Goal: Register for event/course

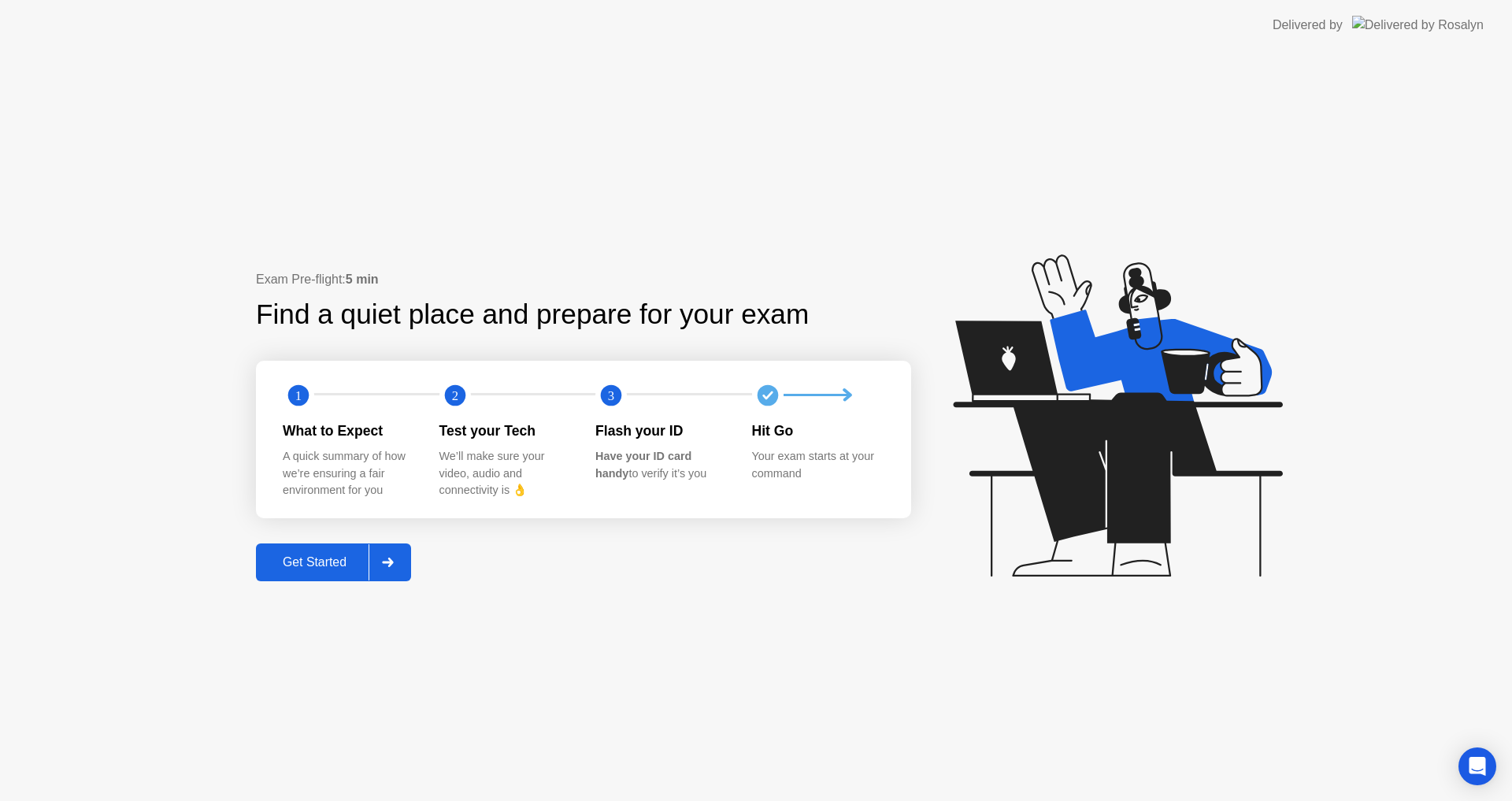
click at [322, 563] on div "Get Started" at bounding box center [315, 562] width 108 height 14
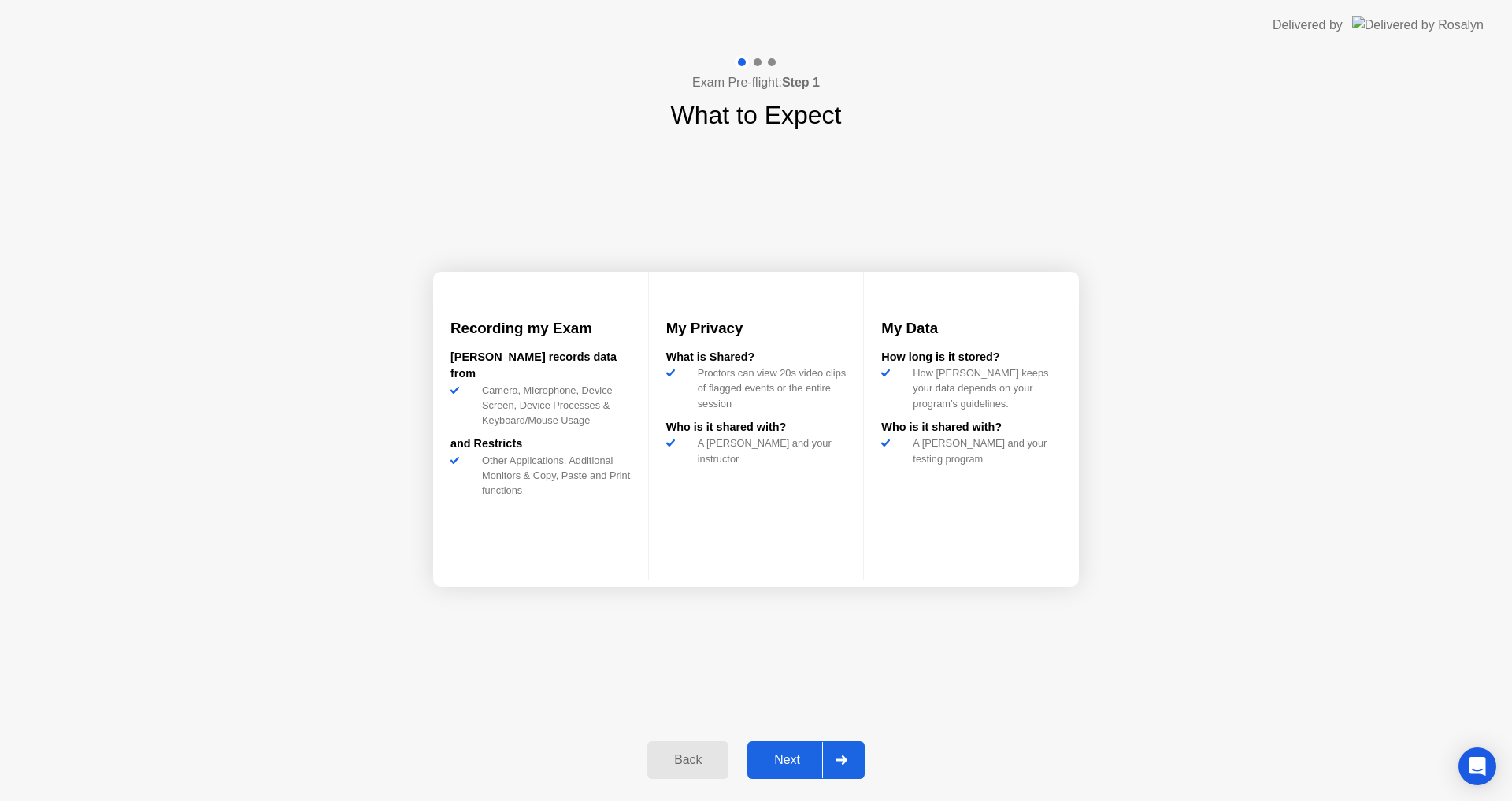
click at [786, 761] on div "Next" at bounding box center [787, 760] width 70 height 14
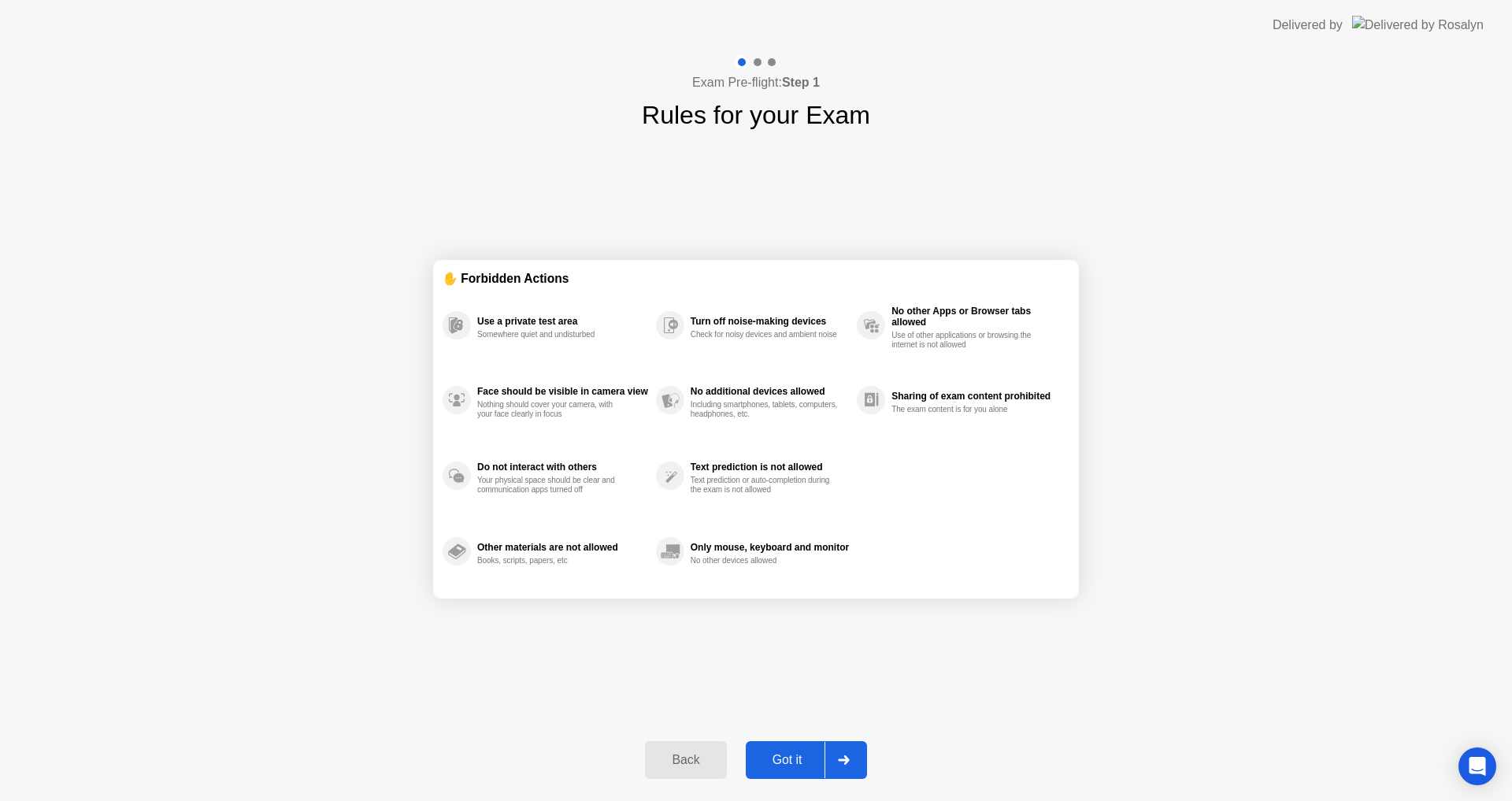
click at [849, 755] on div at bounding box center [843, 760] width 38 height 36
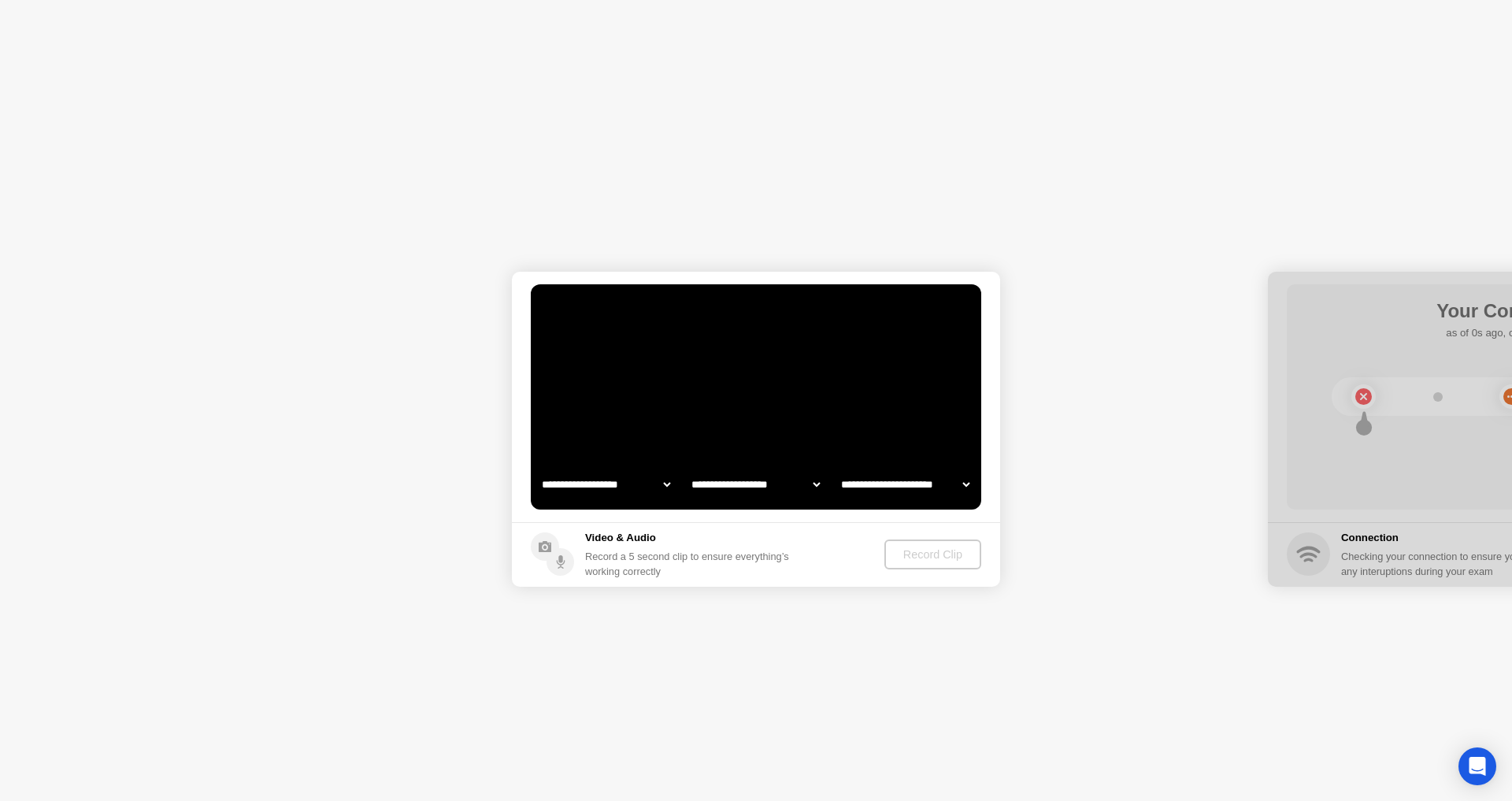
select select "**********"
select select "*******"
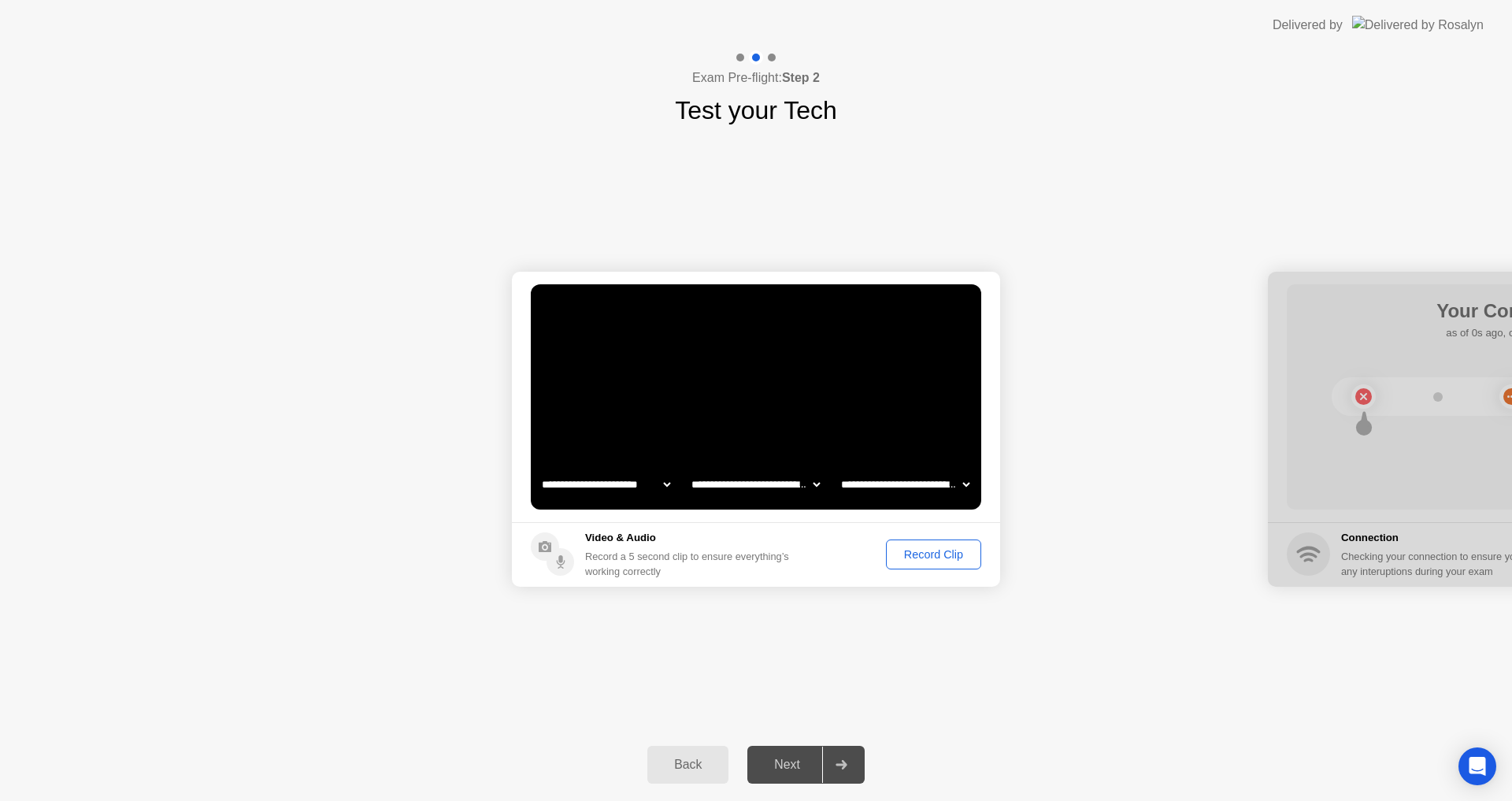
click at [931, 559] on div "Record Clip" at bounding box center [934, 555] width 84 height 13
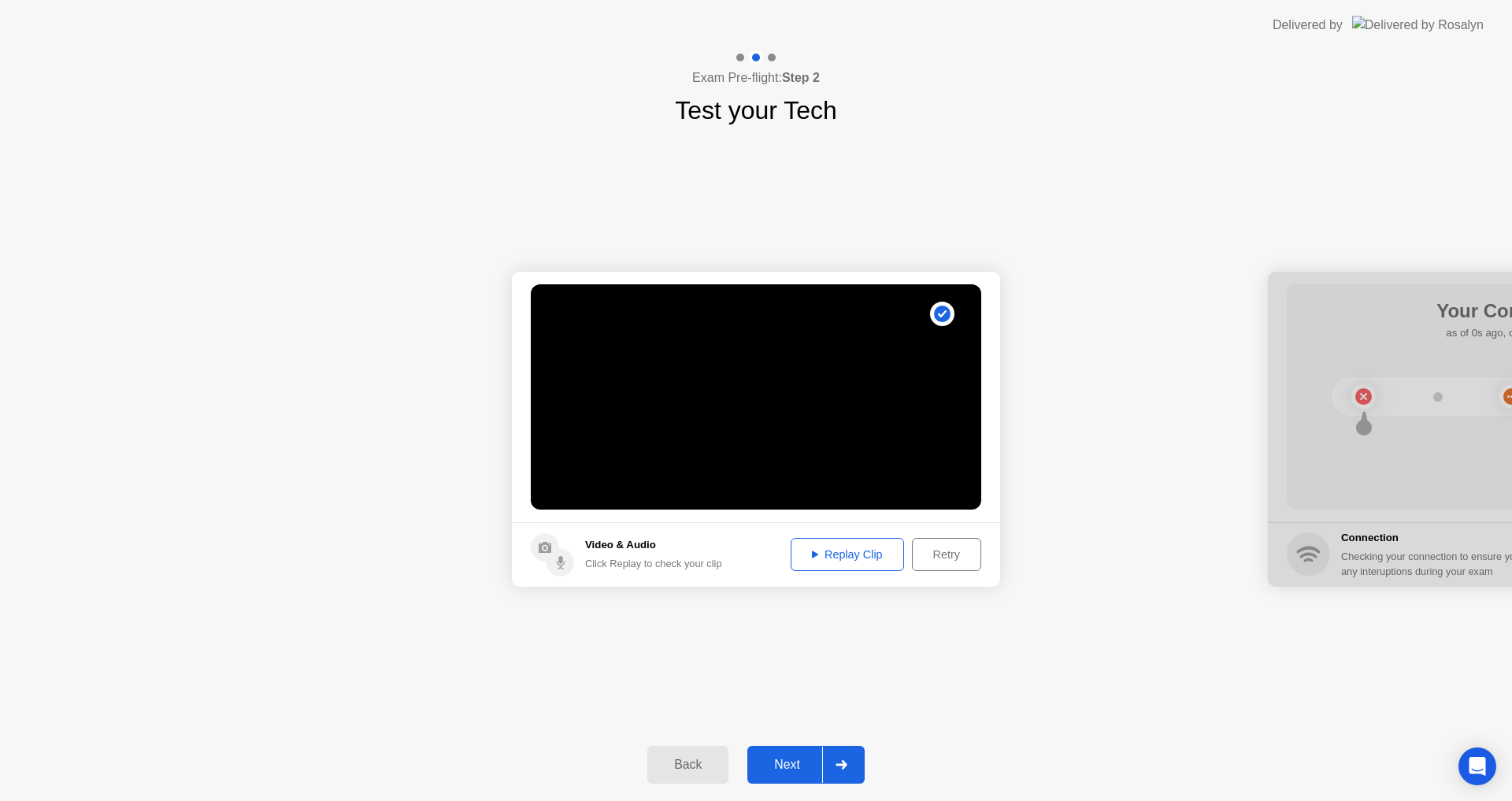
click at [871, 559] on div "Replay Clip" at bounding box center [847, 555] width 102 height 13
click at [782, 765] on div "Next" at bounding box center [787, 764] width 70 height 14
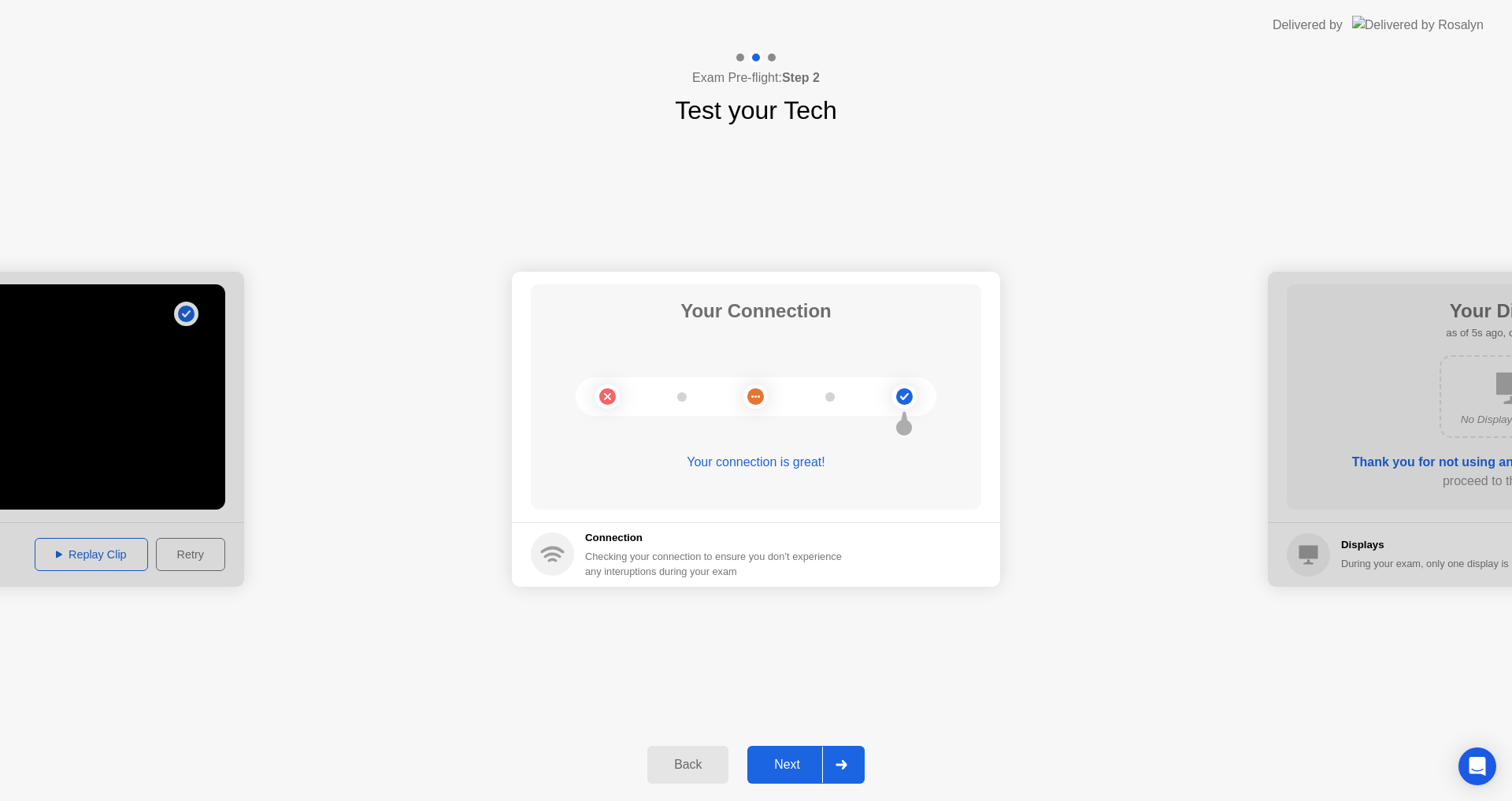
click at [802, 769] on div "Next" at bounding box center [787, 764] width 70 height 14
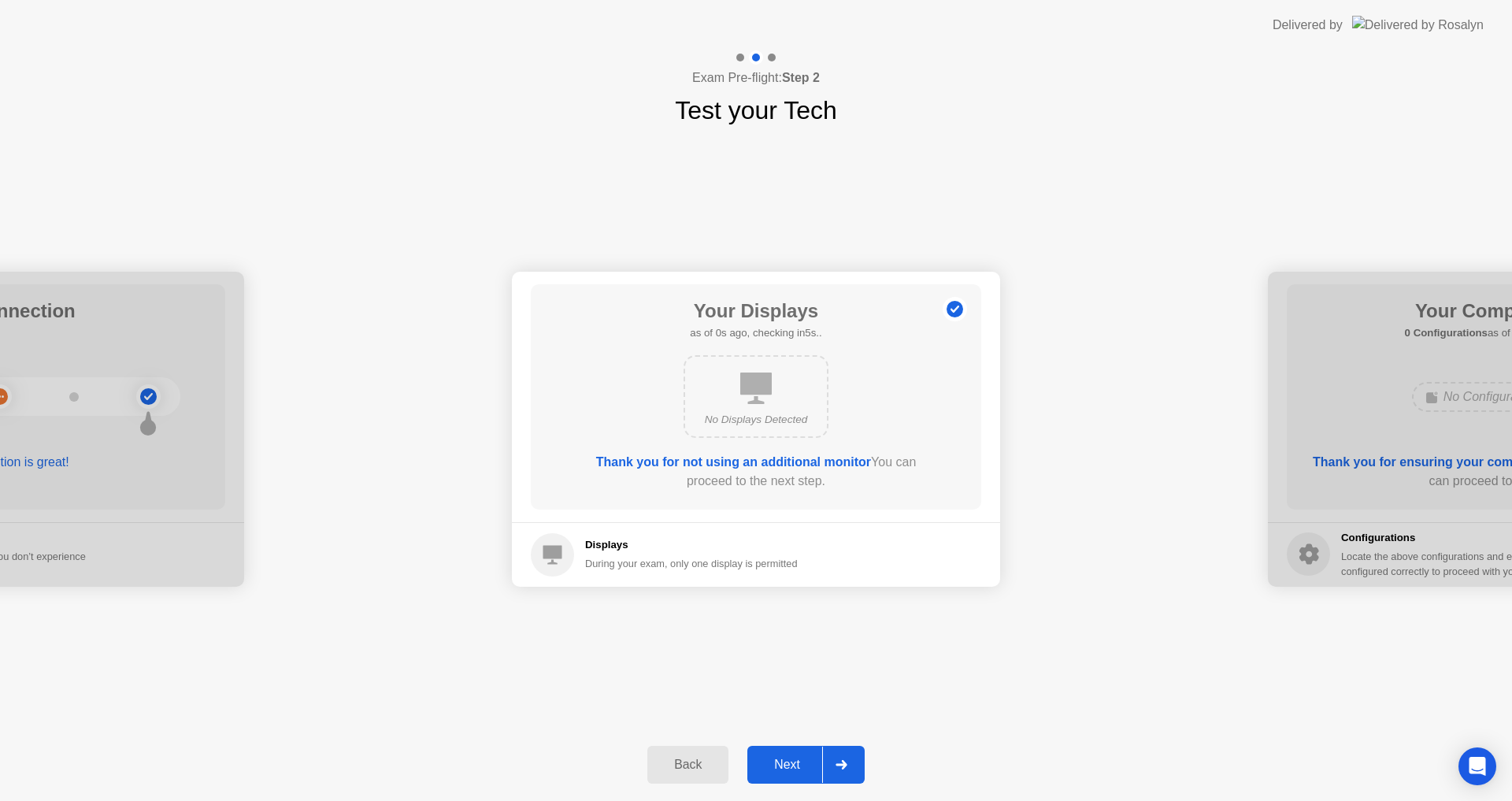
click at [850, 760] on div at bounding box center [841, 765] width 38 height 36
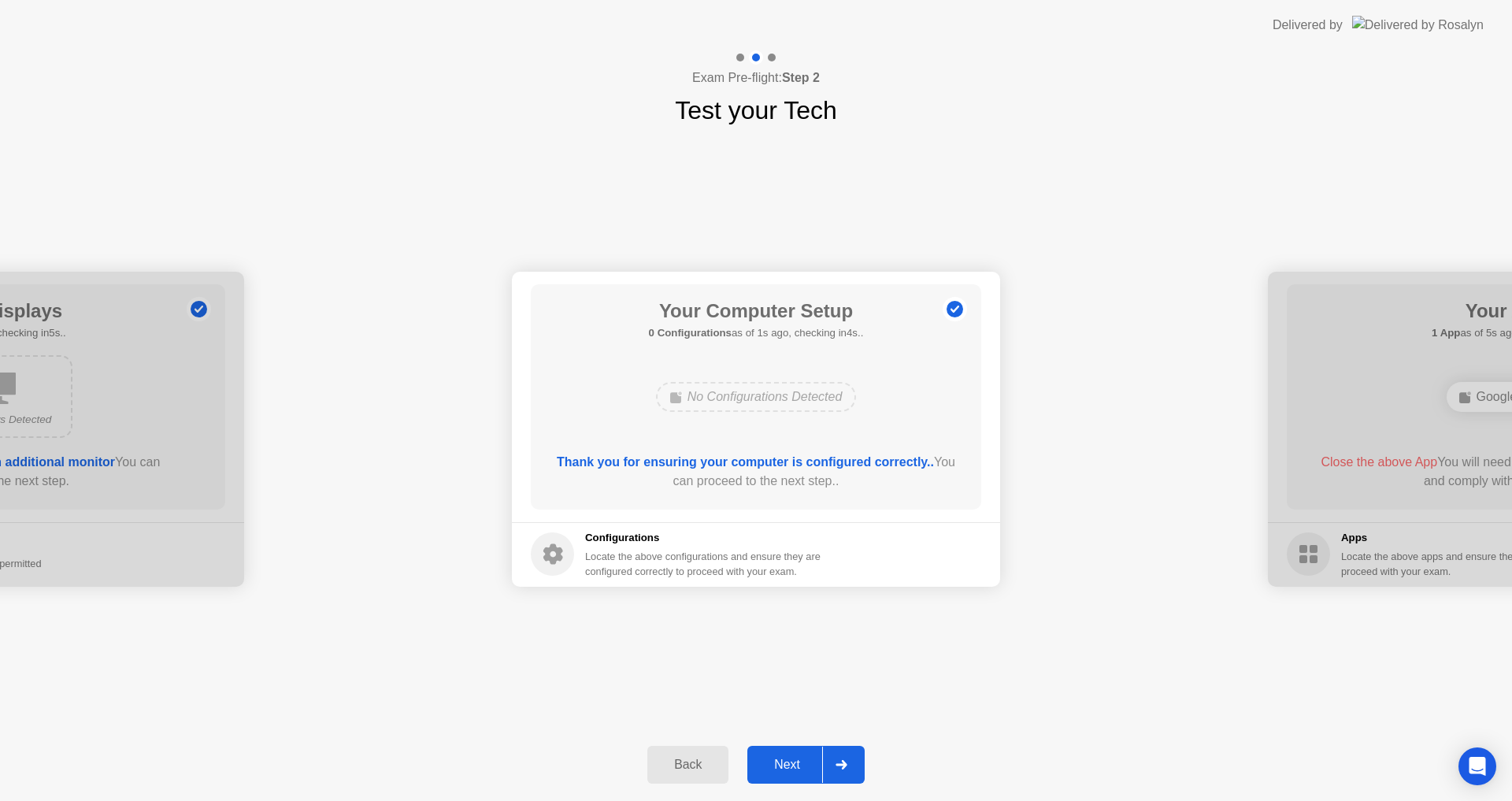
click at [794, 766] on div "Next" at bounding box center [787, 764] width 70 height 14
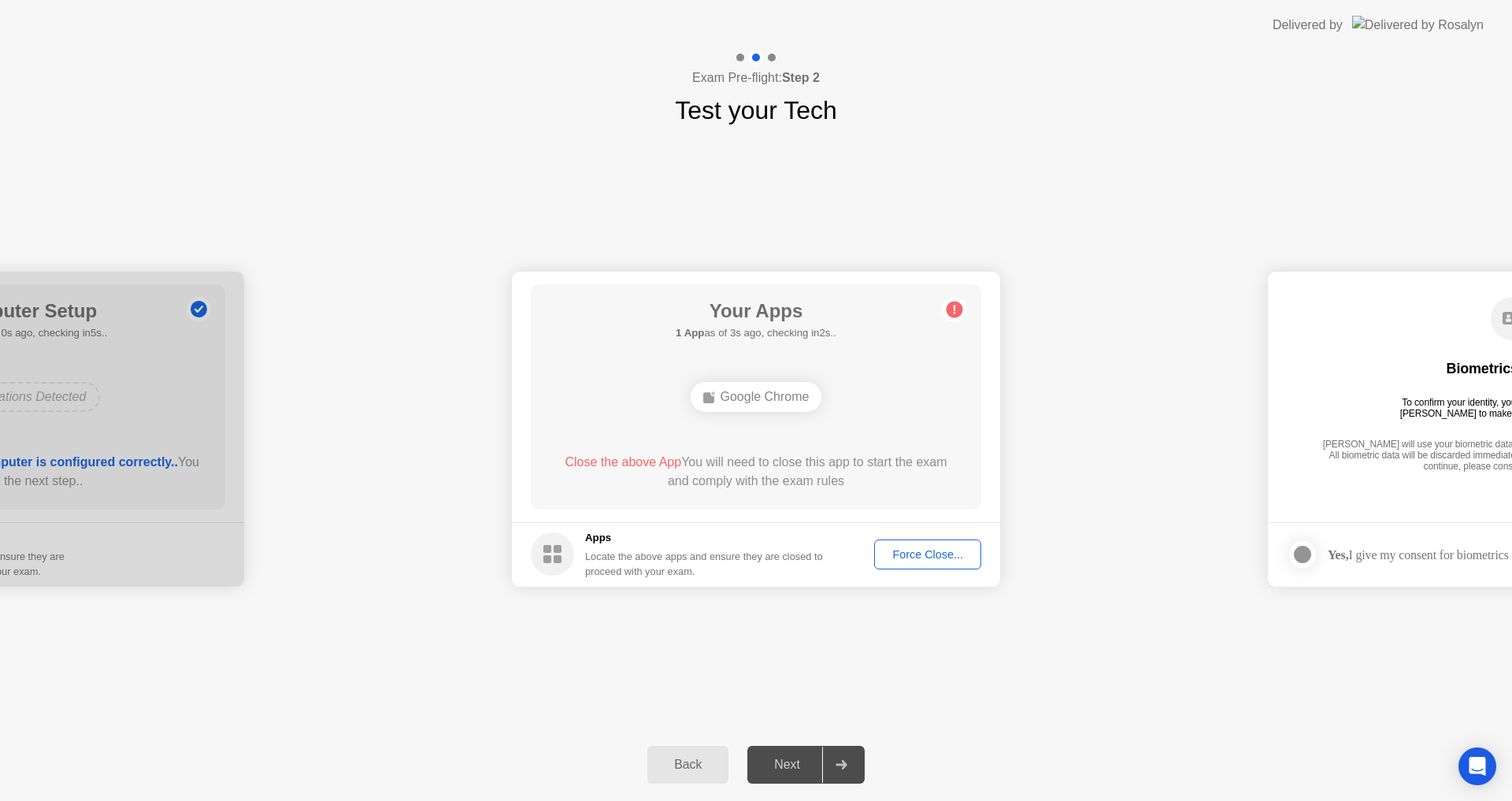
click at [919, 559] on div "Force Close..." at bounding box center [927, 555] width 96 height 13
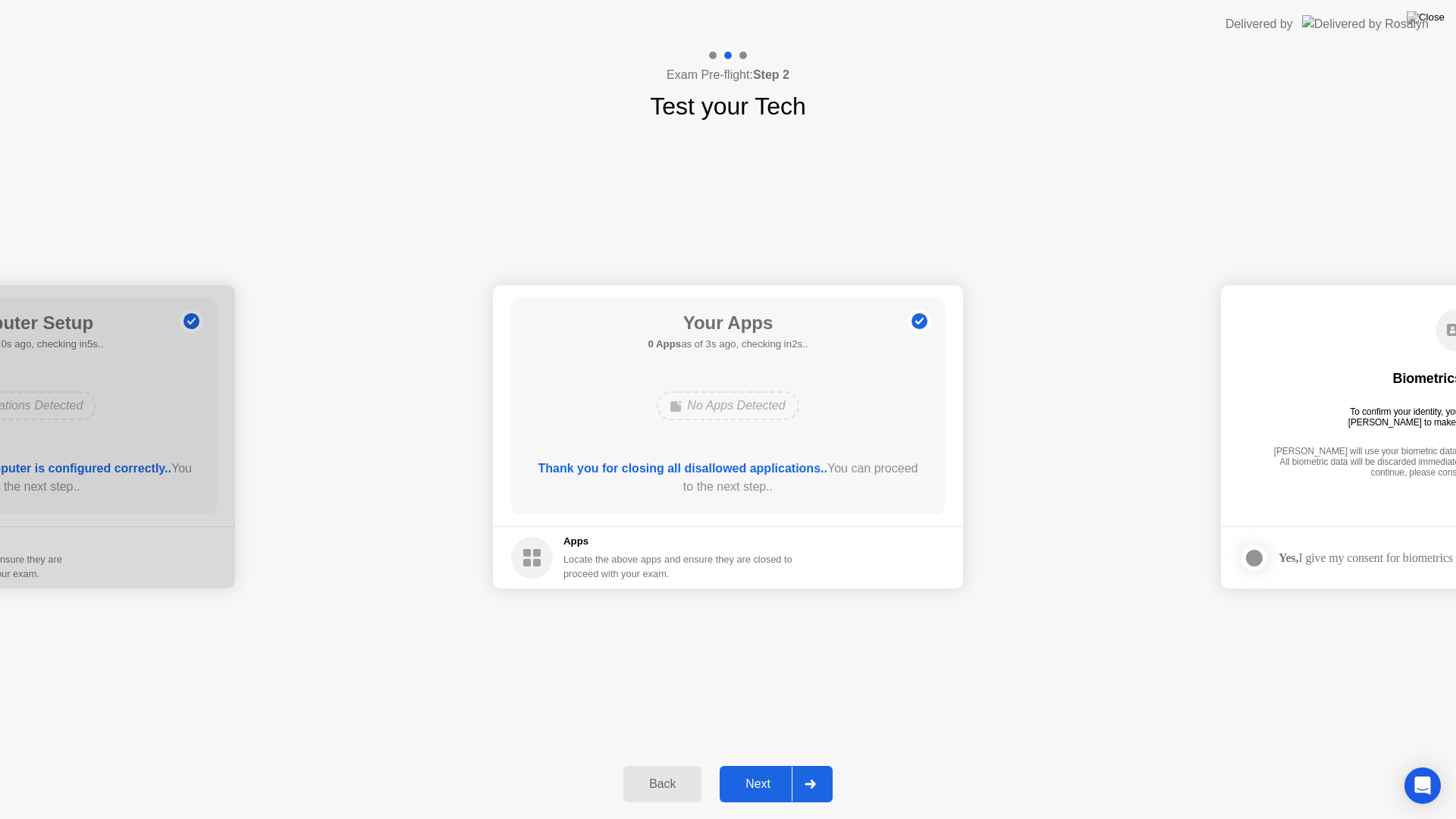
click at [767, 771] on div "Next" at bounding box center [758, 784] width 67 height 13
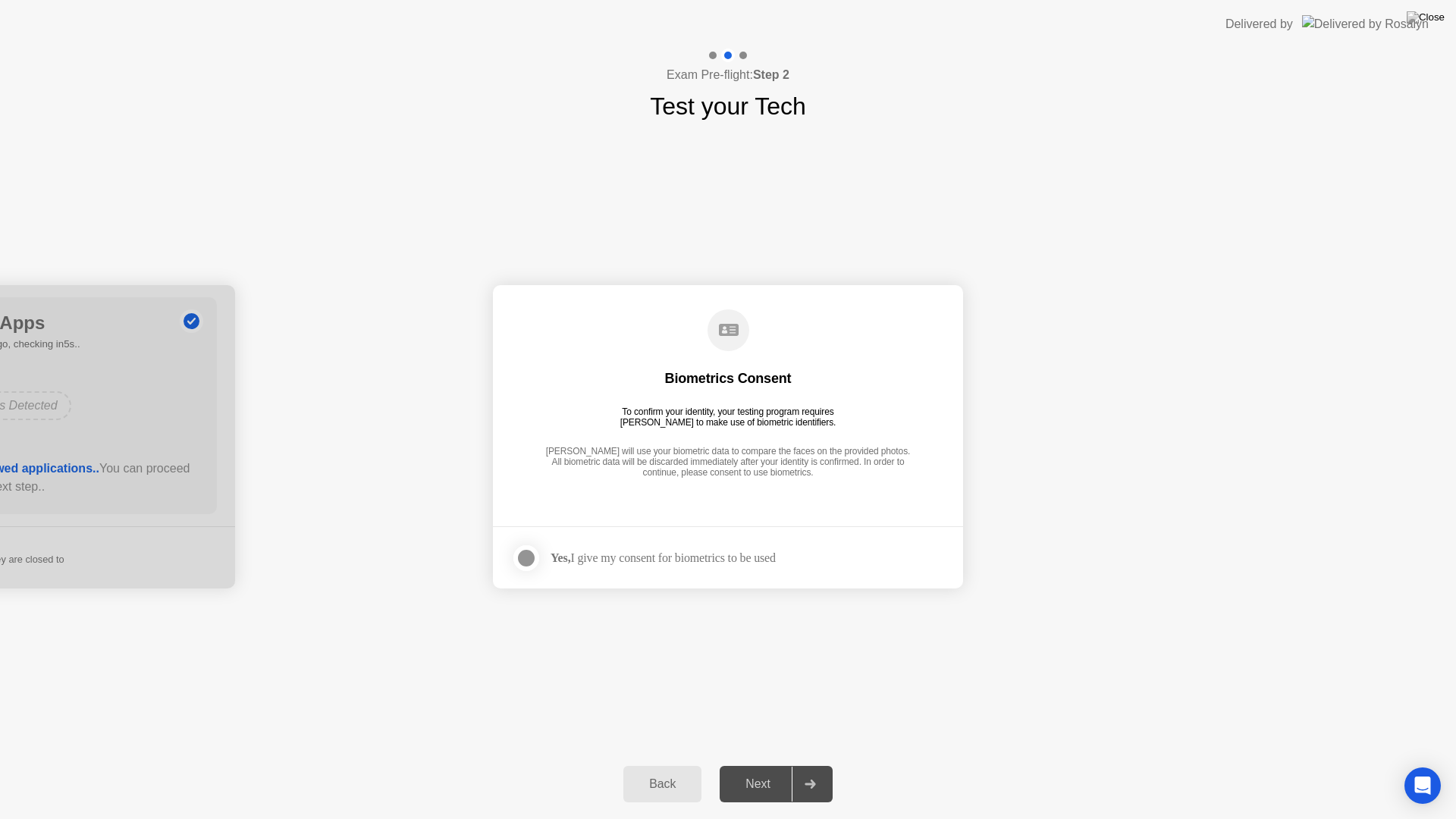
click at [525, 559] on div at bounding box center [525, 557] width 18 height 18
click at [811, 771] on div at bounding box center [810, 784] width 37 height 35
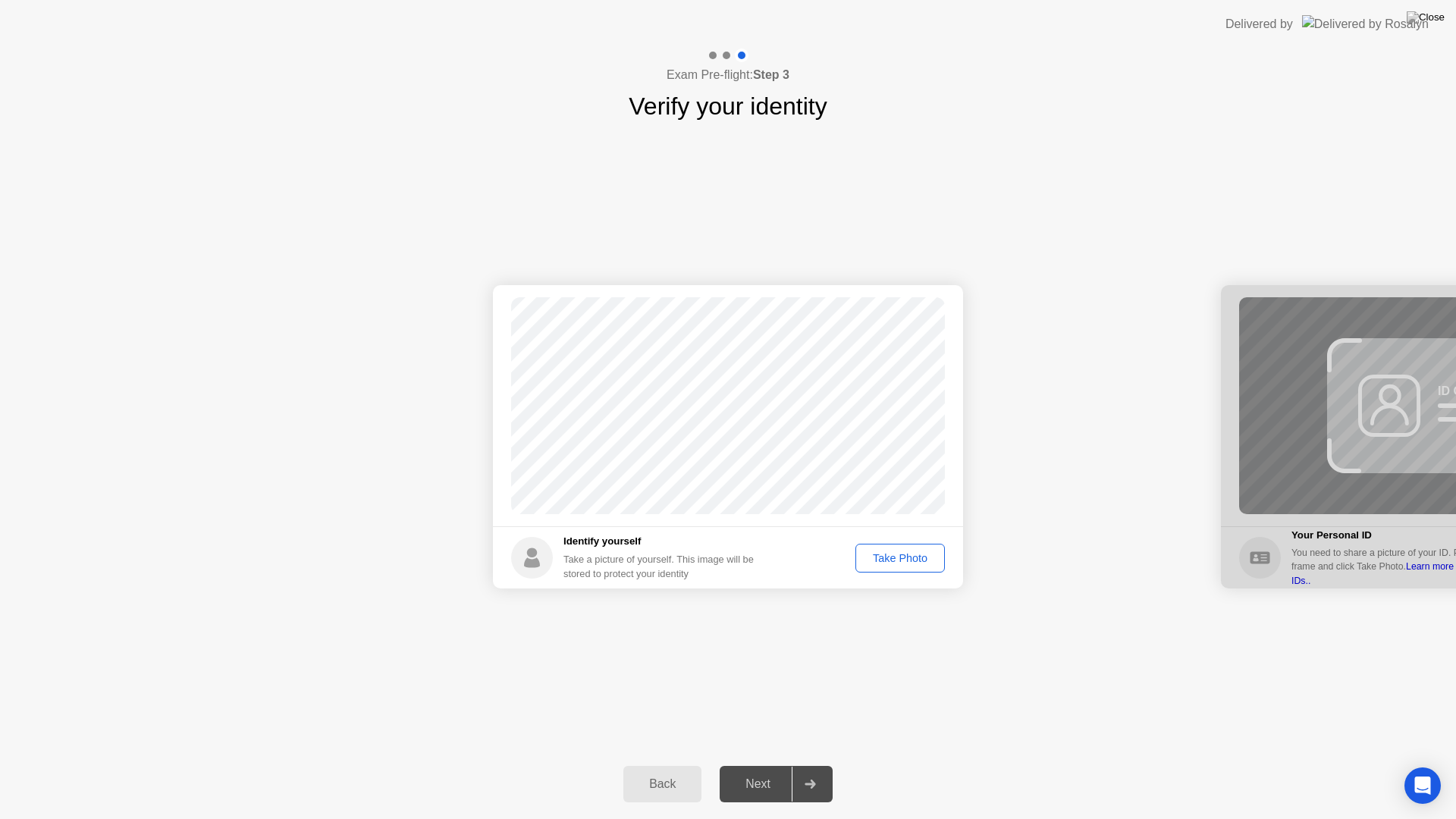
click at [902, 560] on div "Take Photo" at bounding box center [899, 558] width 79 height 12
click at [806, 771] on icon at bounding box center [810, 785] width 12 height 9
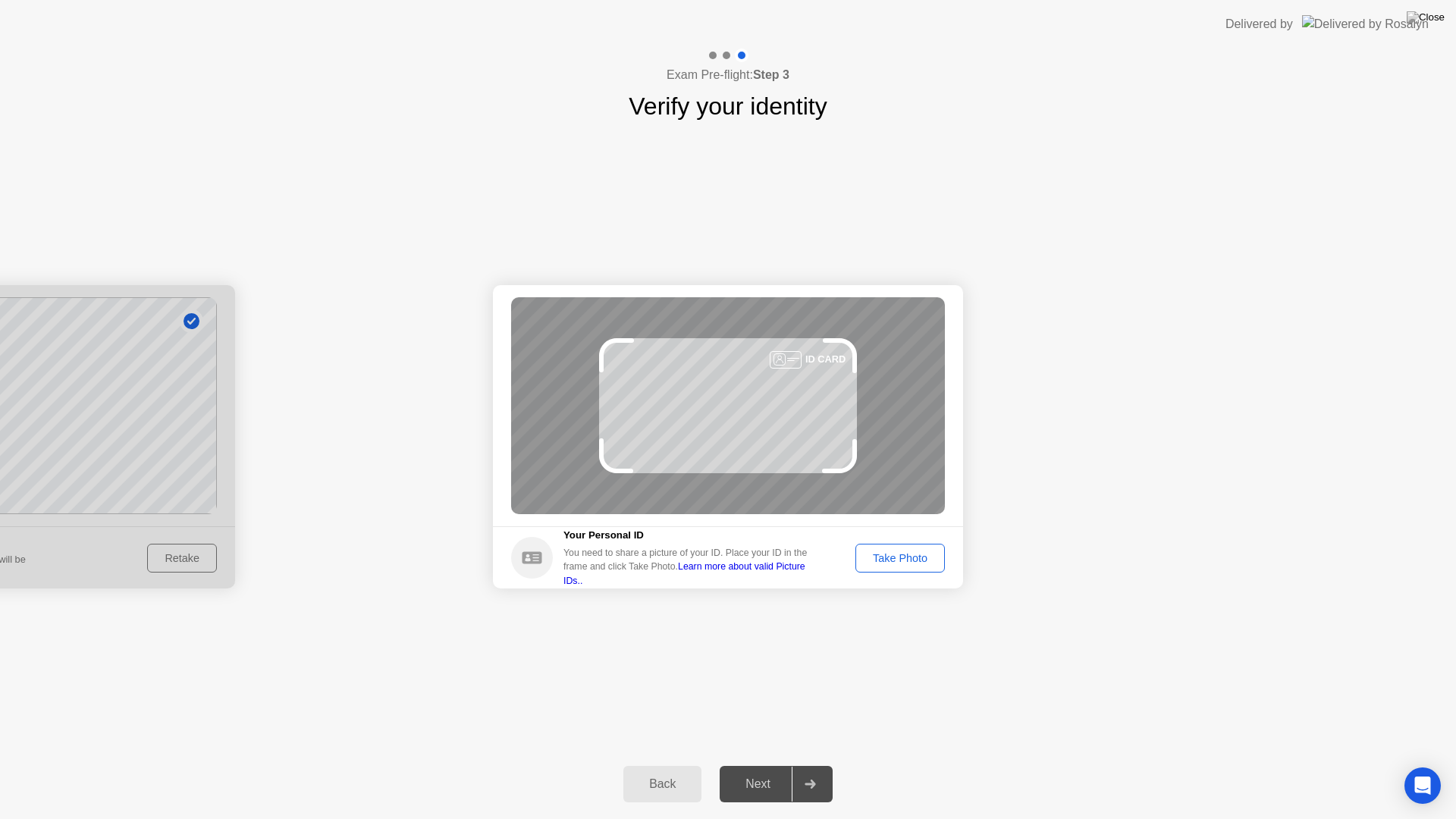
click at [878, 555] on div "Take Photo" at bounding box center [899, 558] width 79 height 12
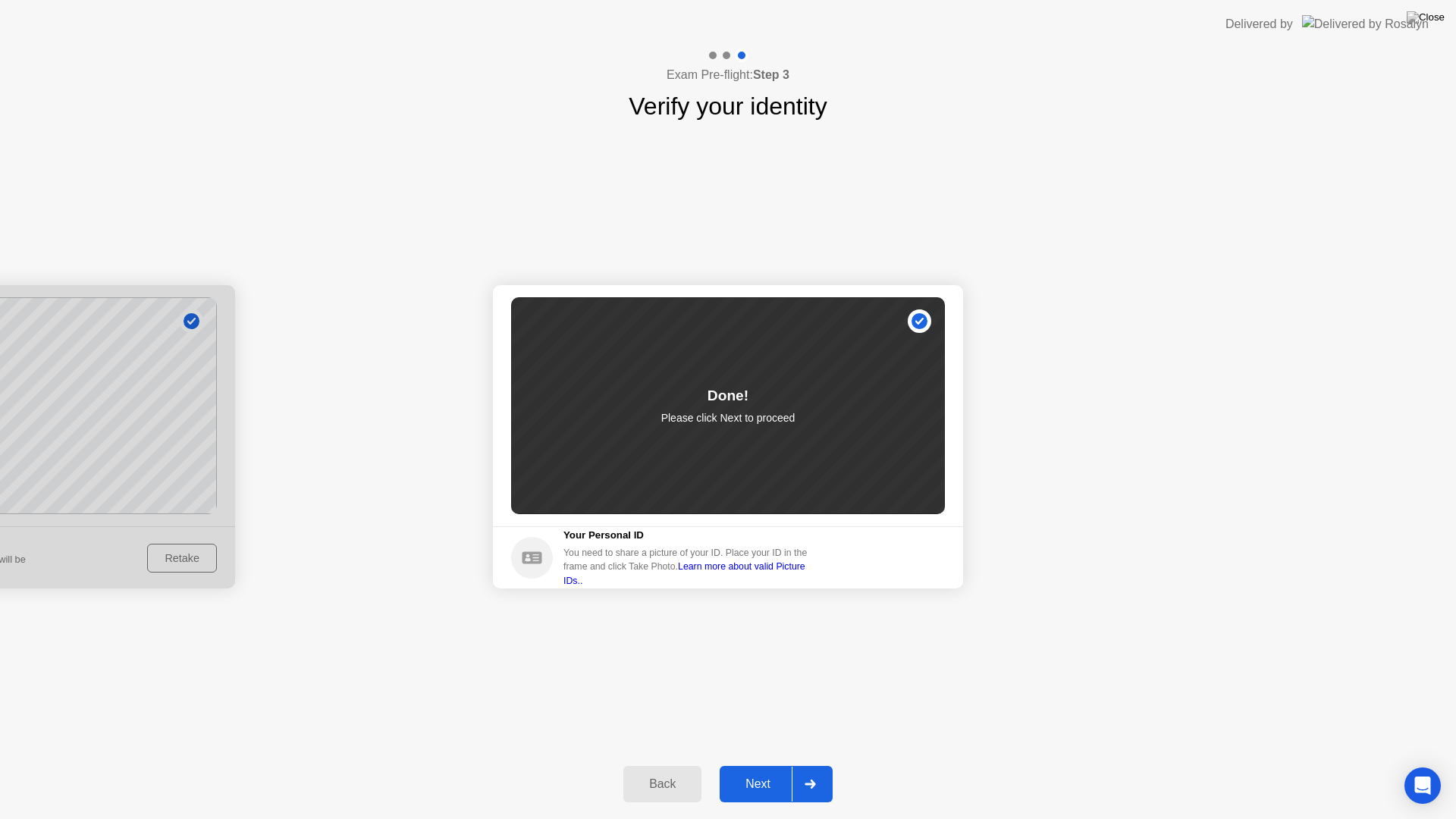
click at [810, 771] on icon at bounding box center [810, 785] width 12 height 9
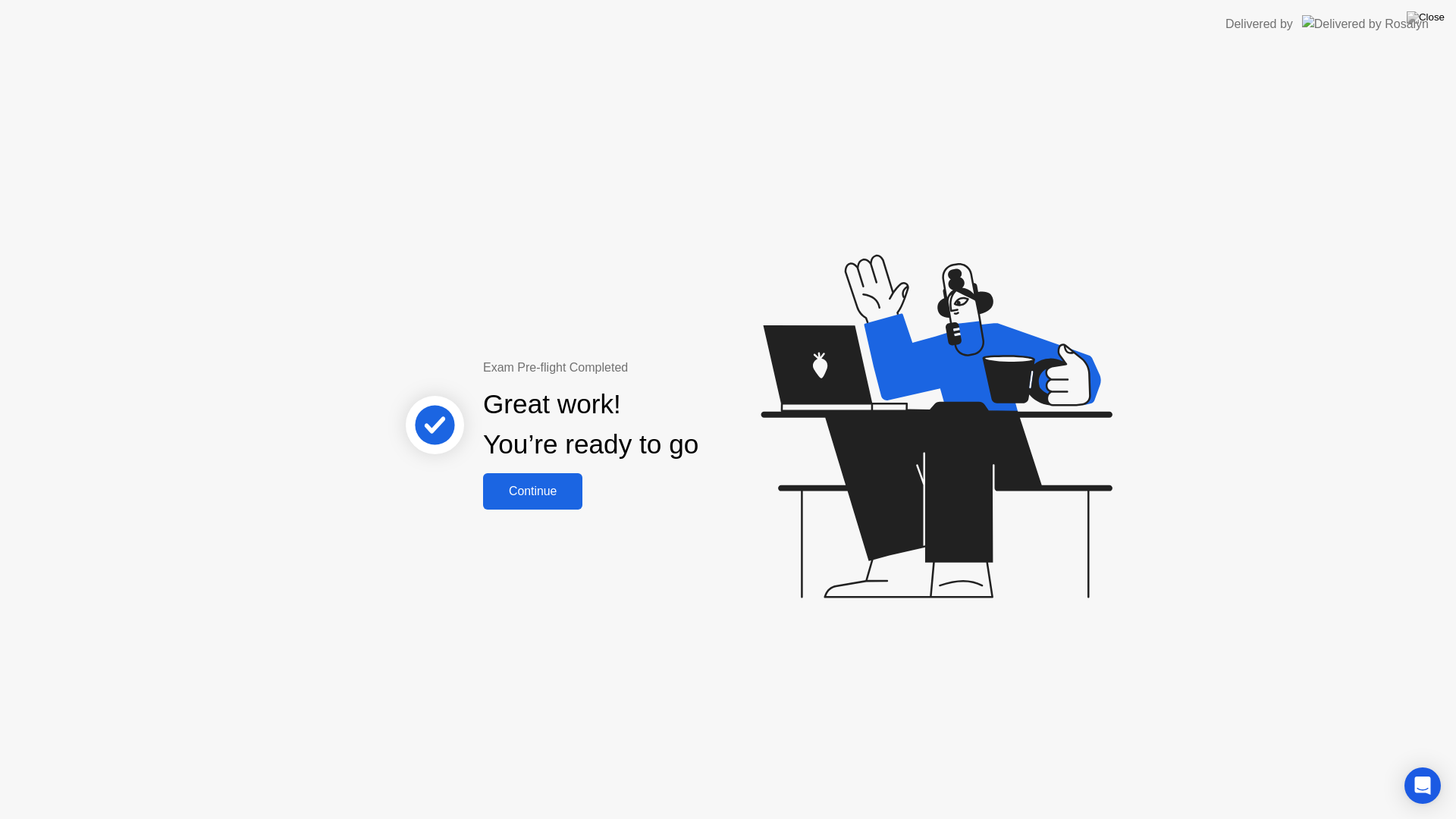
click at [535, 493] on div "Continue" at bounding box center [533, 491] width 91 height 13
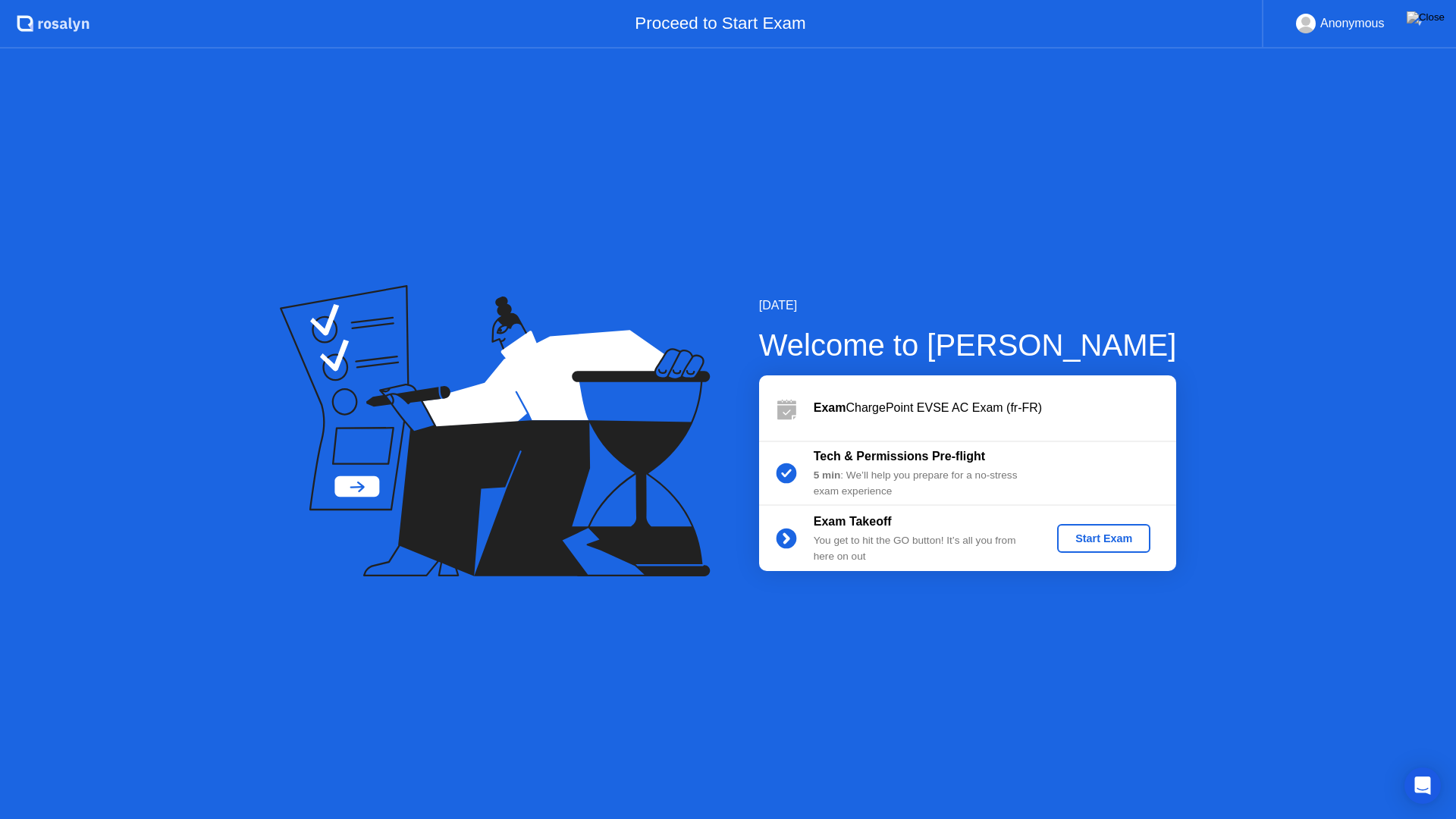
click at [1109, 540] on div "Start Exam" at bounding box center [1104, 539] width 81 height 12
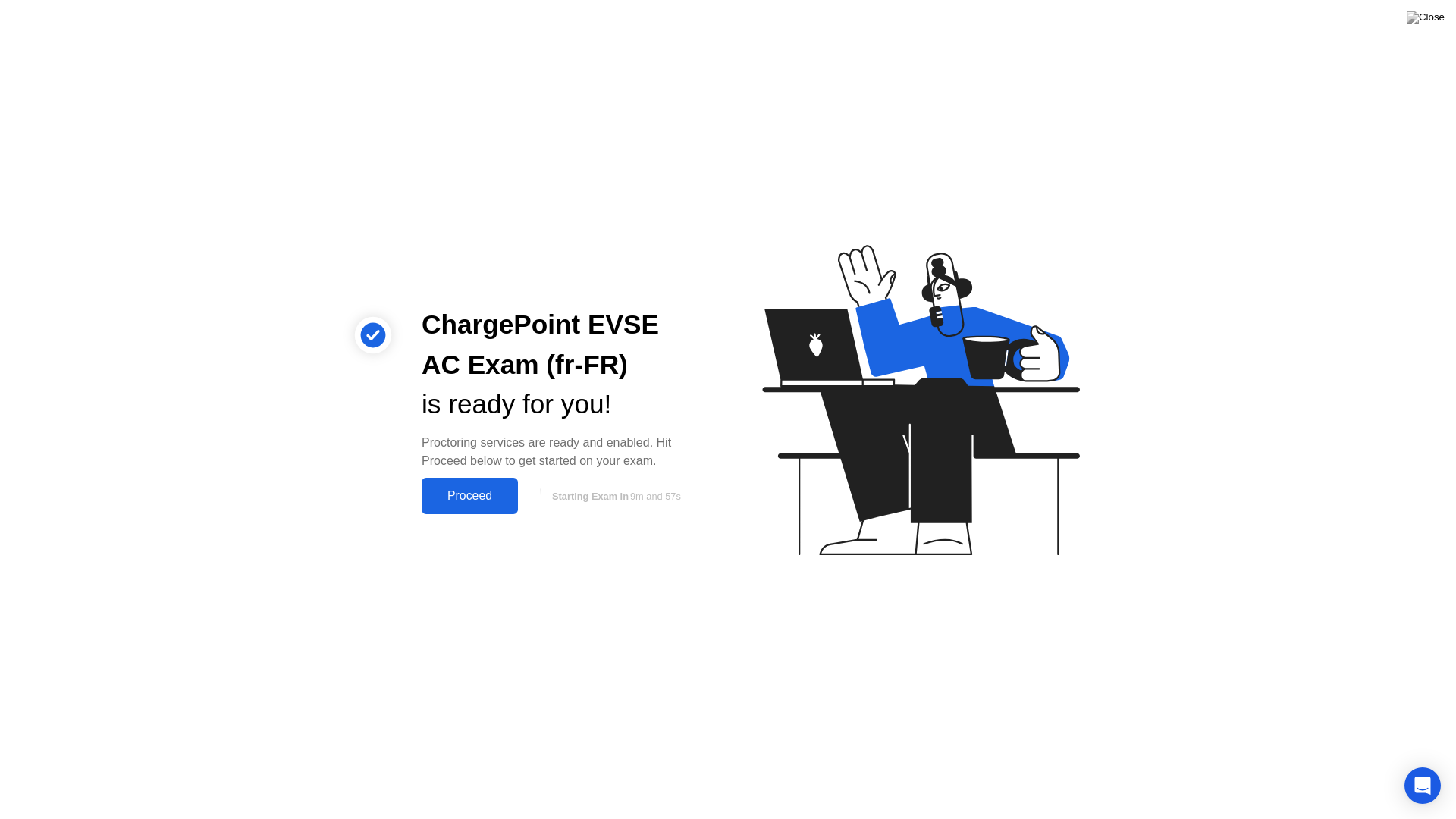
click at [475, 497] on div "Proceed" at bounding box center [470, 496] width 87 height 13
